Goal: Task Accomplishment & Management: Manage account settings

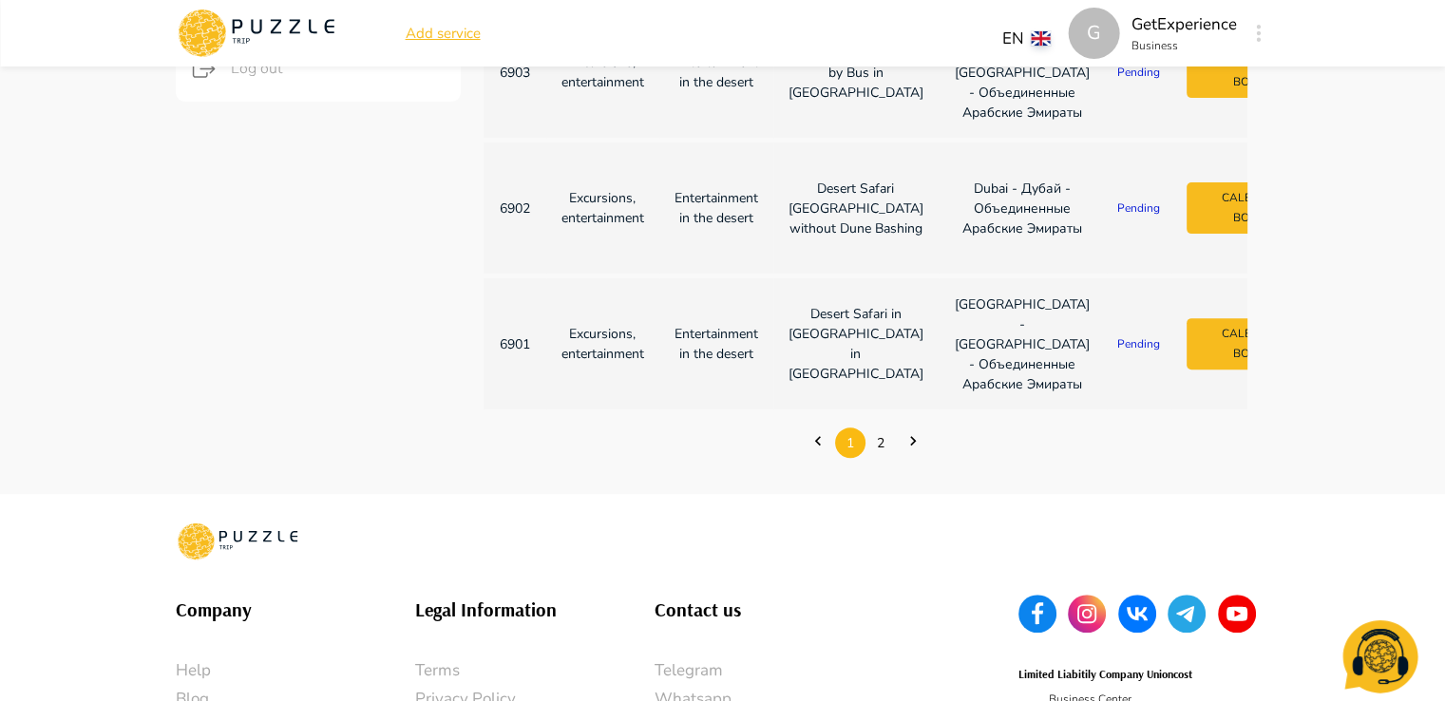
scroll to position [665, 0]
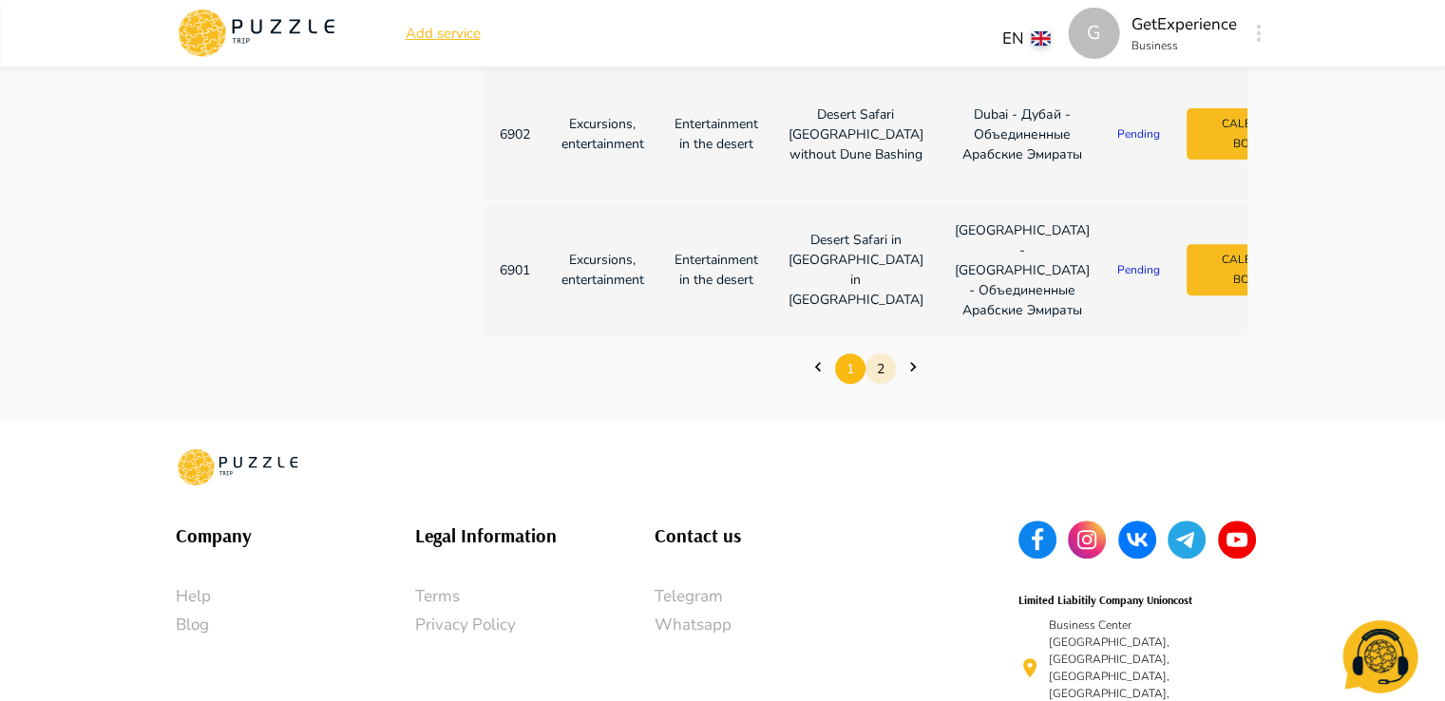
click at [880, 384] on link "2" at bounding box center [881, 368] width 30 height 29
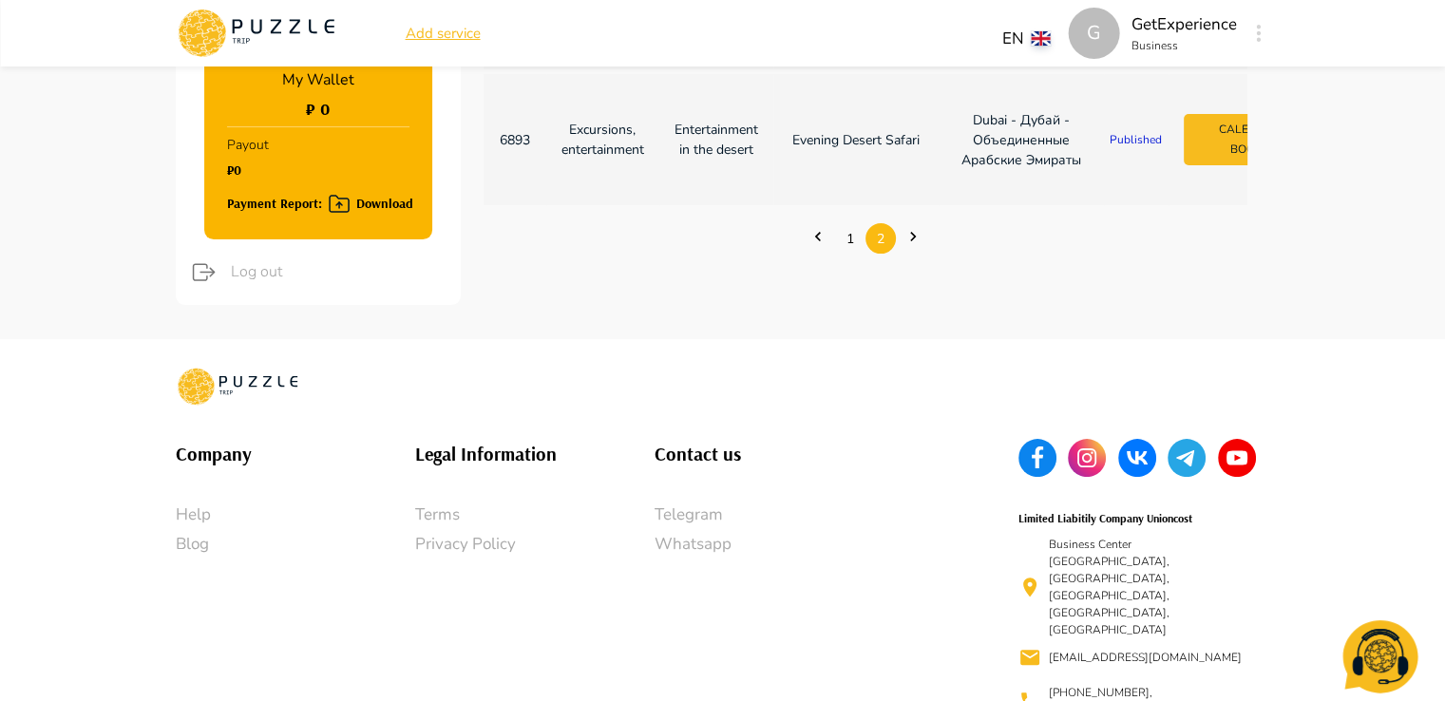
scroll to position [540, 0]
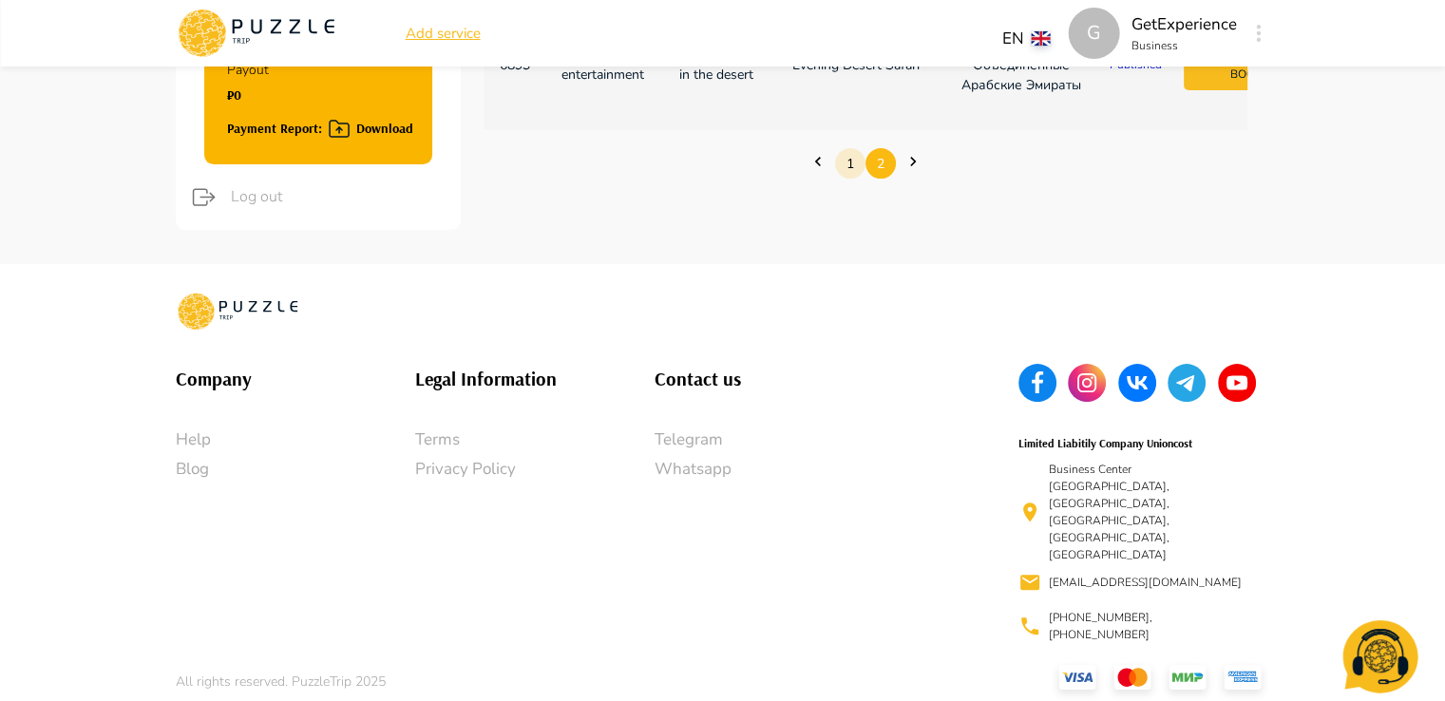
click at [840, 179] on link "1" at bounding box center [850, 163] width 30 height 29
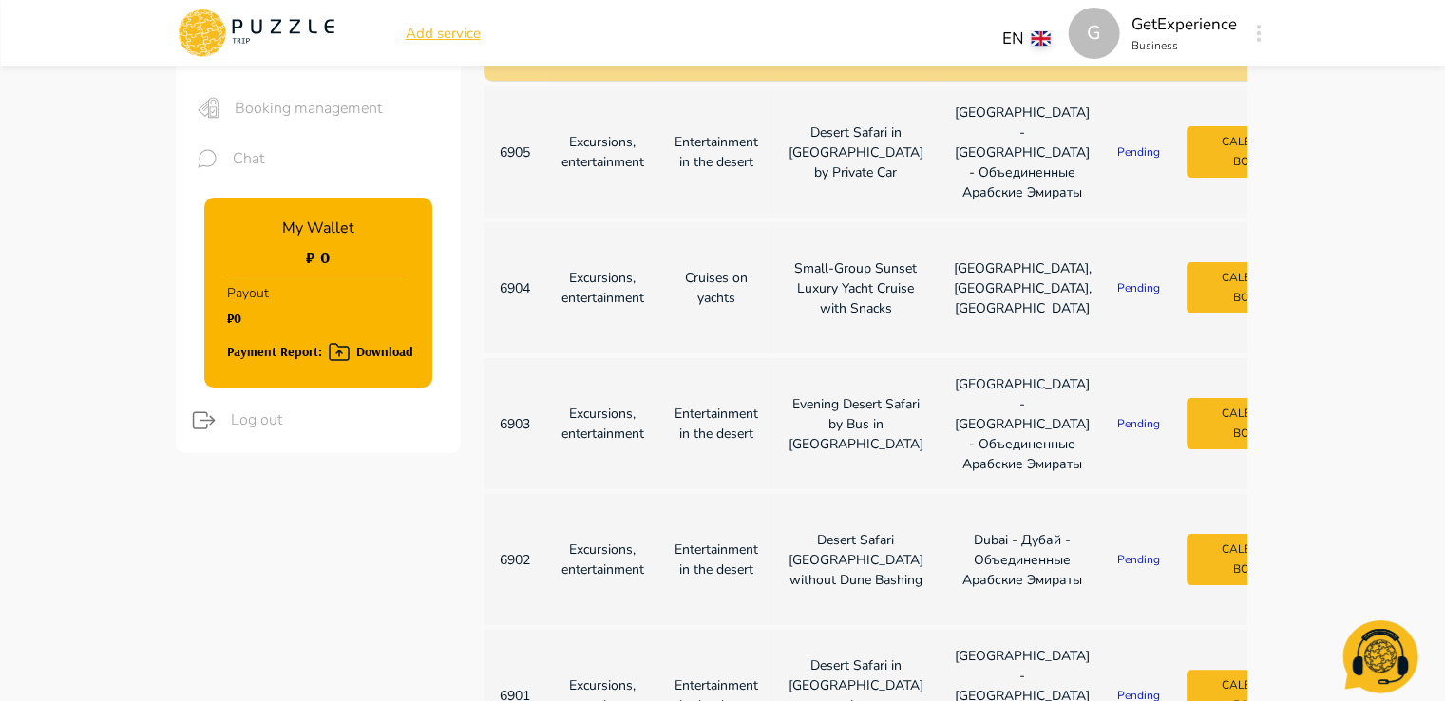
scroll to position [0, 0]
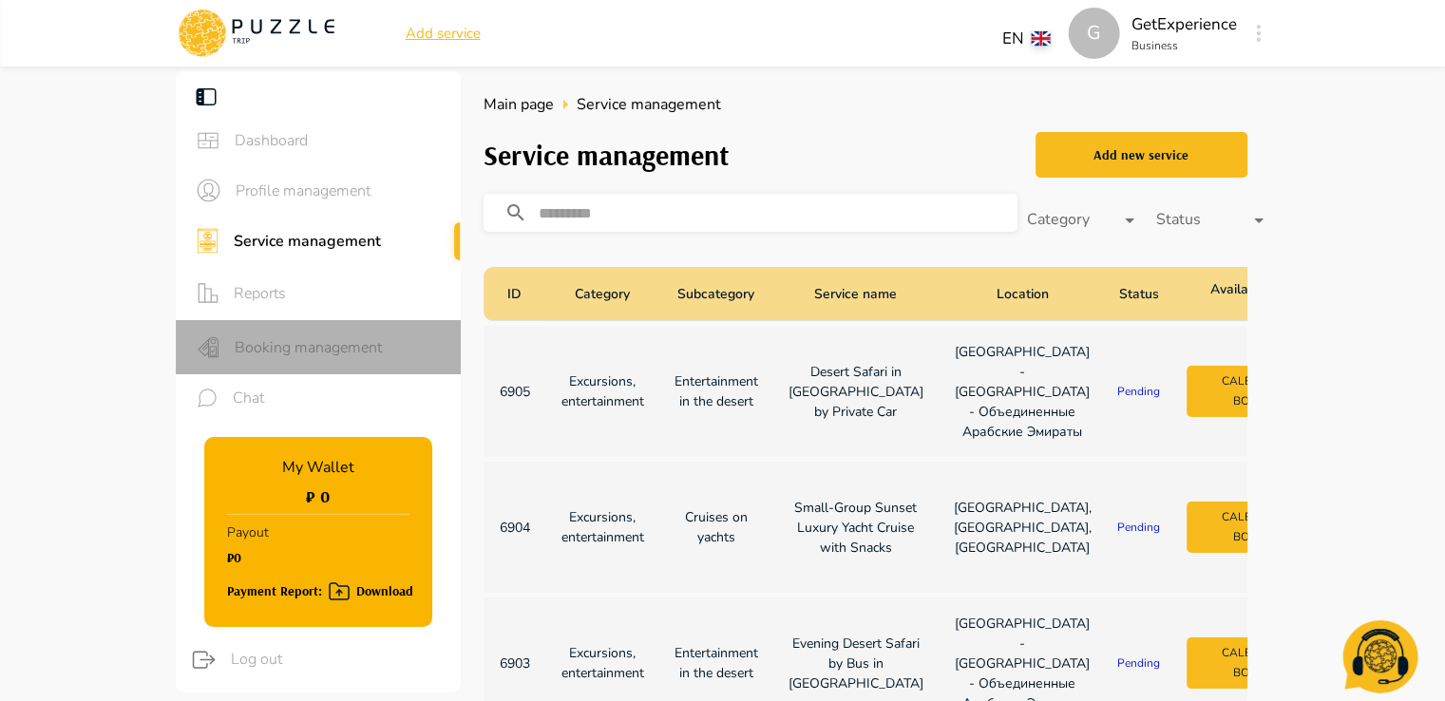
click at [304, 341] on span "Booking management" at bounding box center [340, 347] width 211 height 23
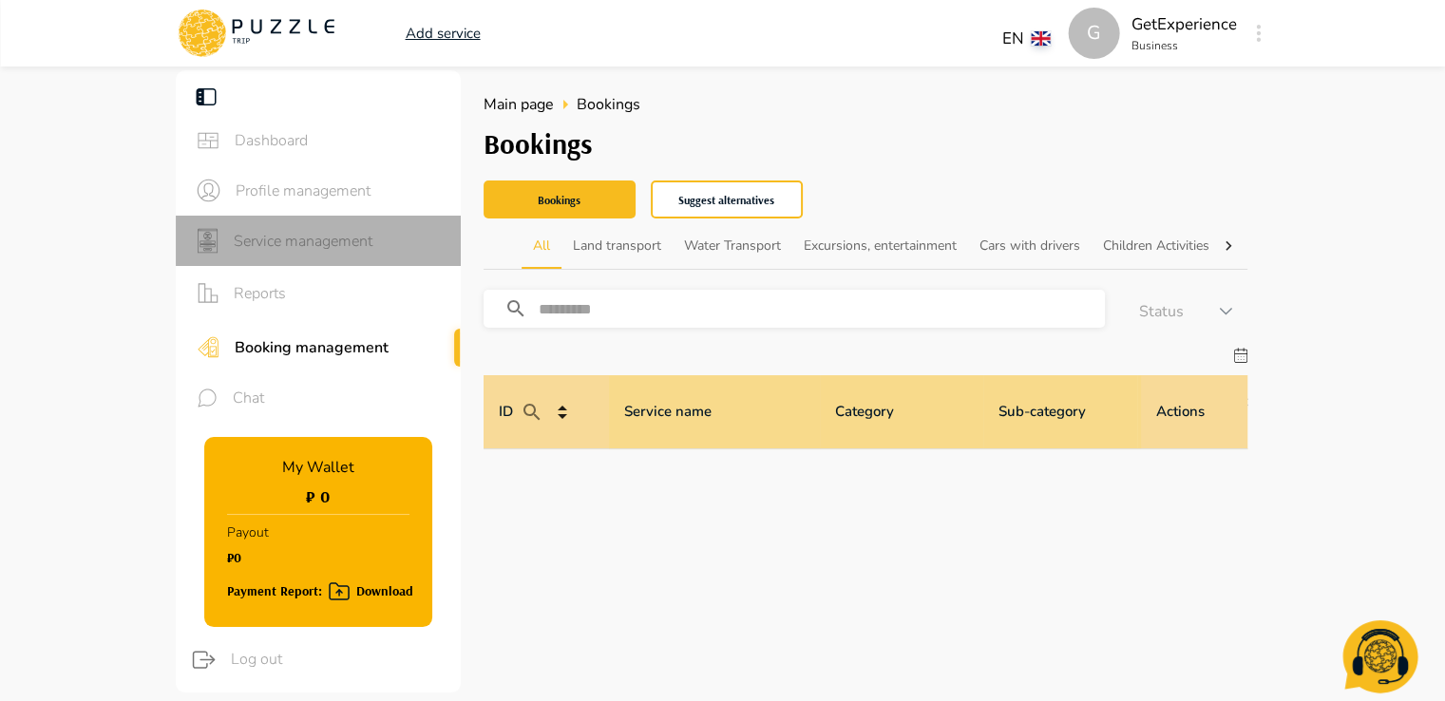
click at [315, 237] on span "Service management" at bounding box center [340, 241] width 212 height 23
